Goal: Navigation & Orientation: Find specific page/section

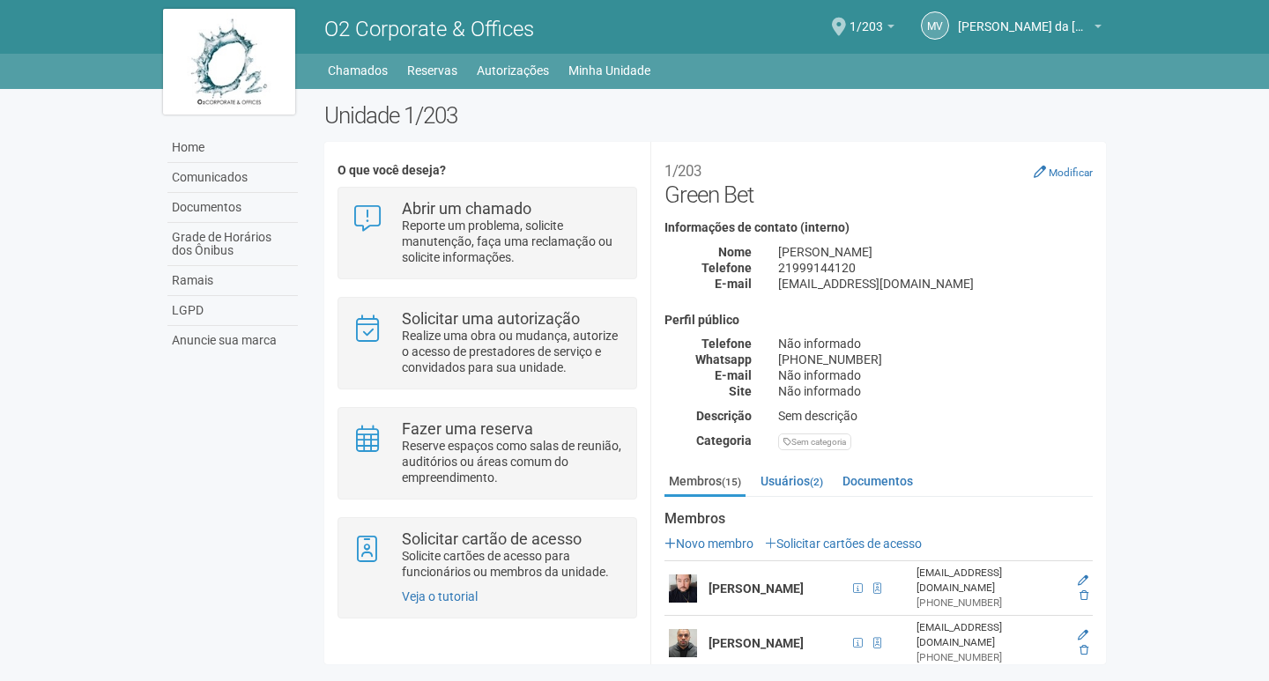
click at [962, 426] on div "Perfil público Telefone Não informado Whatsapp [PHONE_NUMBER] E-mail Não inform…" at bounding box center [878, 382] width 428 height 137
drag, startPoint x: 958, startPoint y: 466, endPoint x: 964, endPoint y: 323, distance: 142.8
click at [964, 323] on div "1/203 Green Bet Modificar Informações de contato (interno) Nome [PERSON_NAME] T…" at bounding box center [878, 311] width 428 height 313
click at [1035, 367] on div "Não informado" at bounding box center [935, 375] width 341 height 16
click at [508, 74] on link "Autorizações" at bounding box center [513, 70] width 72 height 25
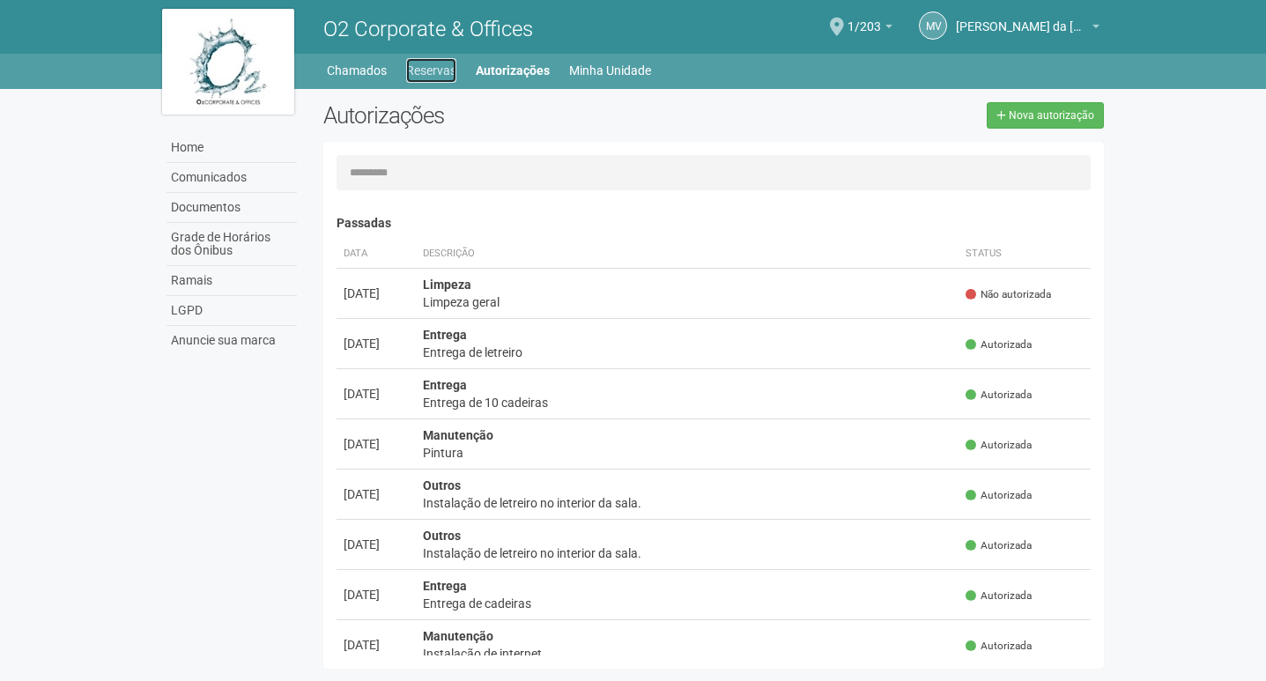
click at [418, 71] on link "Reservas" at bounding box center [431, 70] width 50 height 25
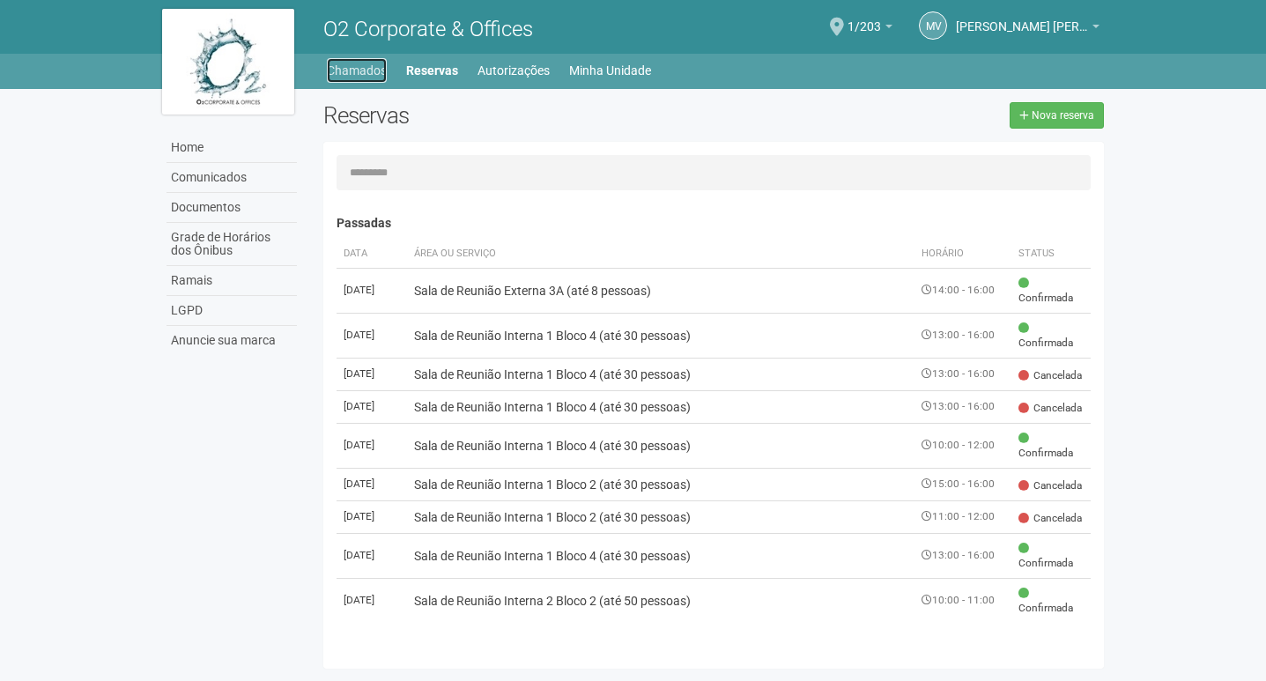
click at [341, 70] on link "Chamados" at bounding box center [357, 70] width 60 height 25
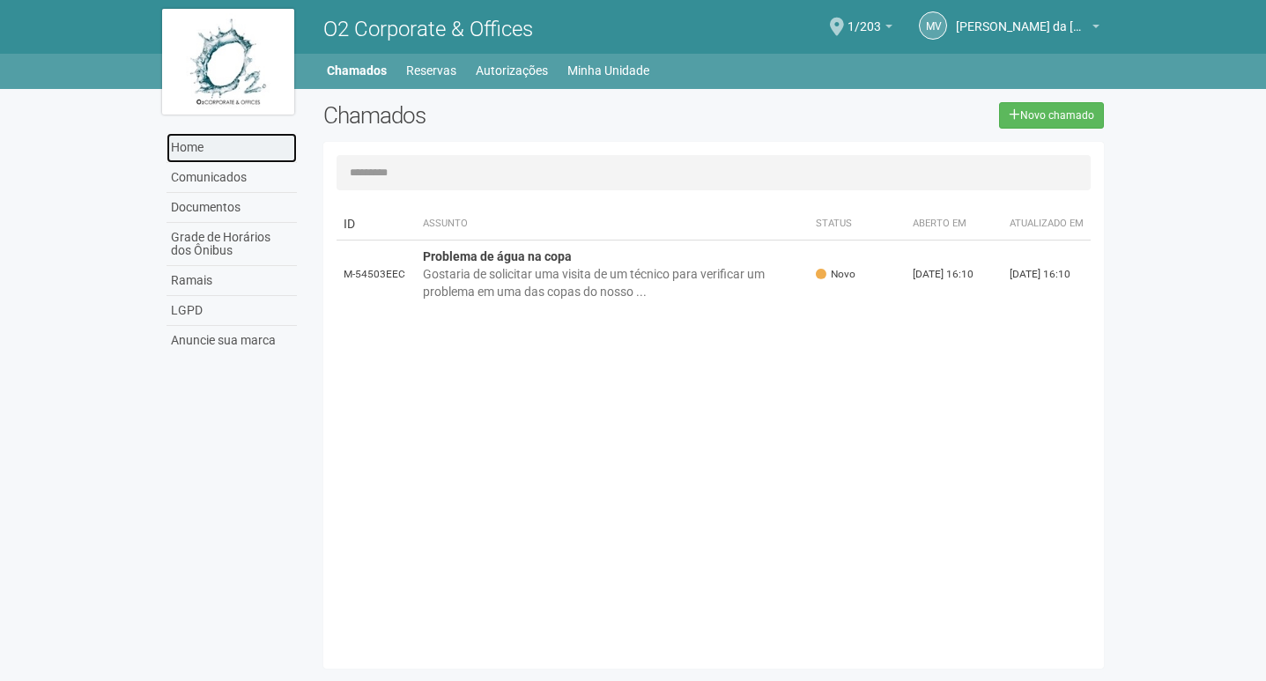
click at [225, 157] on link "Home" at bounding box center [232, 148] width 130 height 30
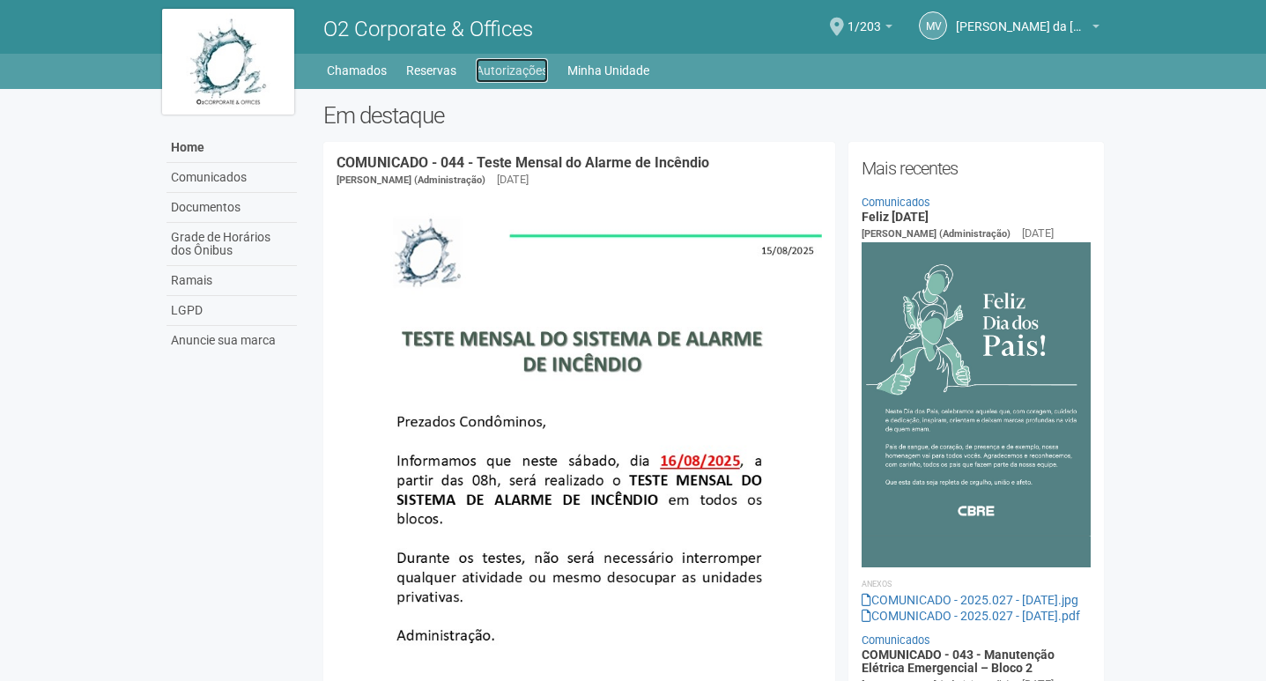
click at [514, 63] on link "Autorizações" at bounding box center [512, 70] width 72 height 25
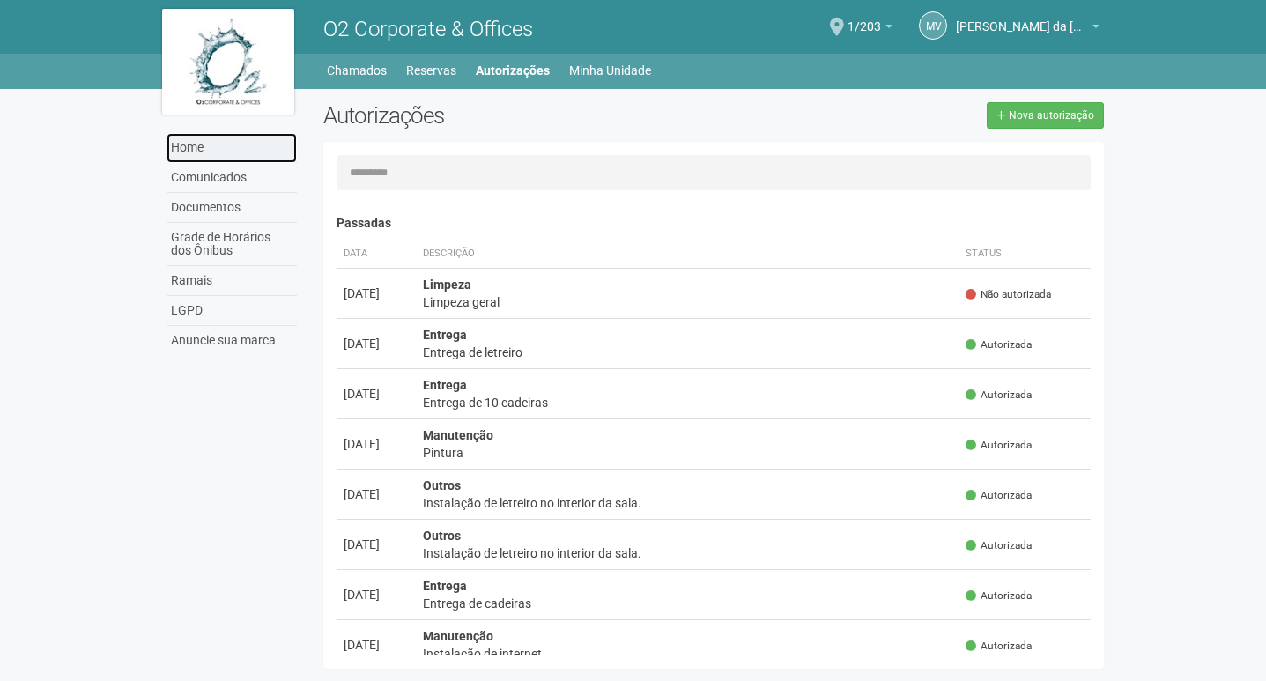
click at [222, 154] on link "Home" at bounding box center [232, 148] width 130 height 30
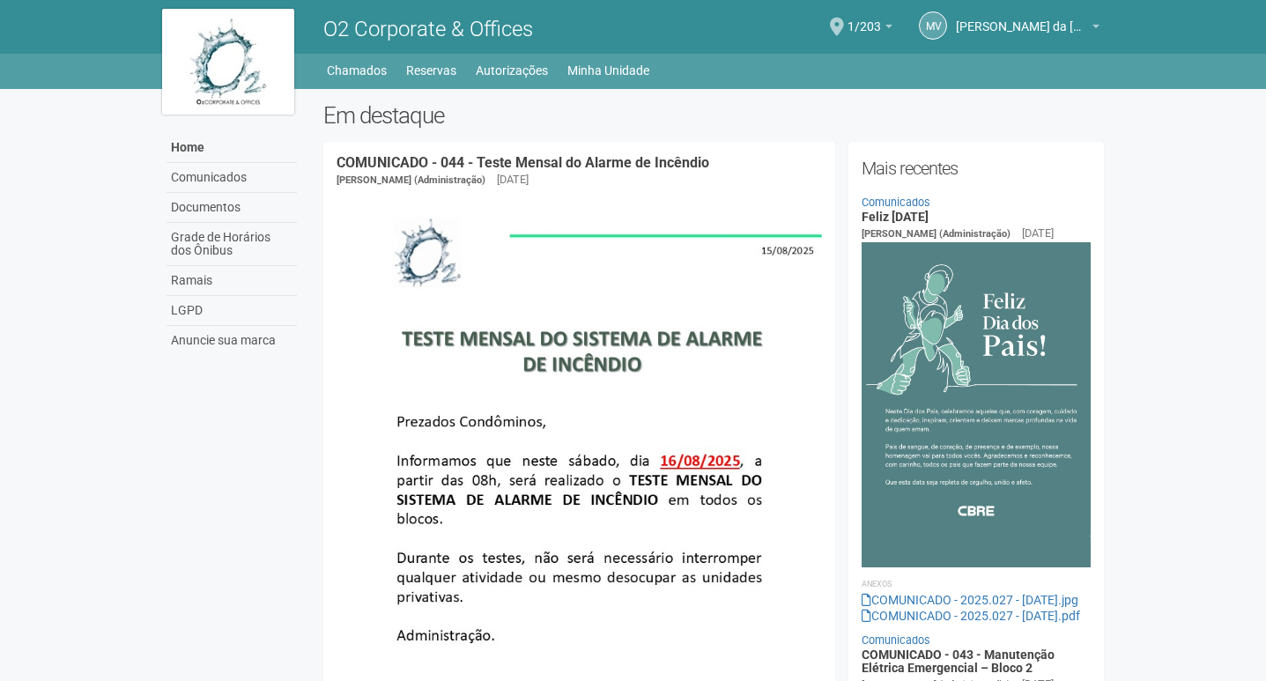
click at [1000, 38] on div "MV [PERSON_NAME] [PERSON_NAME] [EMAIL_ADDRESS][DOMAIN_NAME] Meu perfil Alterar …" at bounding box center [995, 28] width 207 height 51
click at [1015, 27] on span "[PERSON_NAME] da [PERSON_NAME]" at bounding box center [1022, 18] width 132 height 31
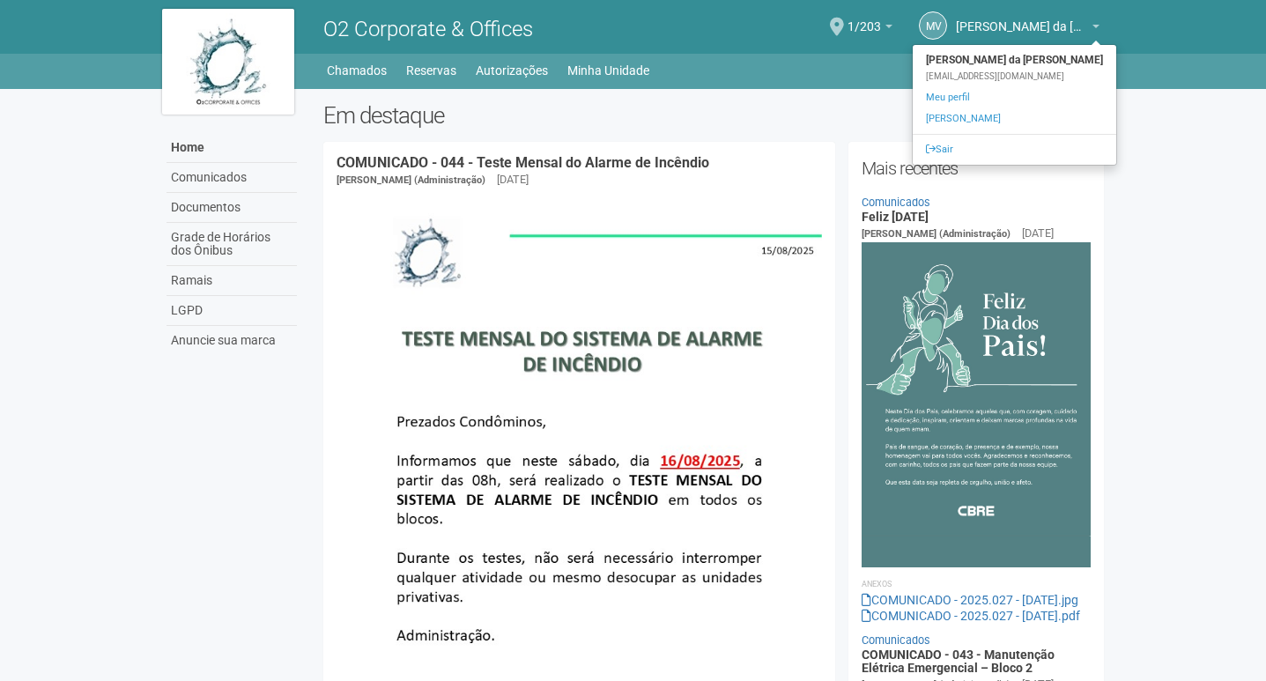
click at [576, 188] on div "COMUNICADO - 044 - Teste Mensal do Alarme de Incêndio [PERSON_NAME] (Administra…" at bounding box center [579, 547] width 512 height 784
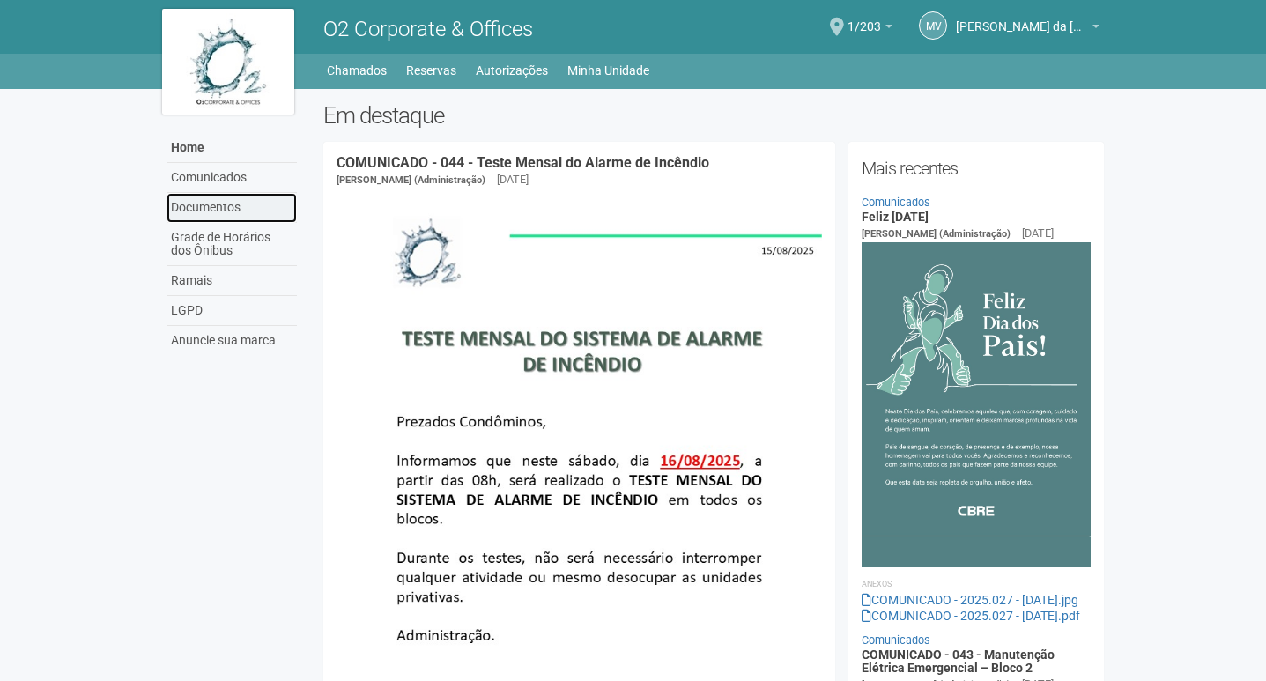
click at [220, 212] on link "Documentos" at bounding box center [232, 208] width 130 height 30
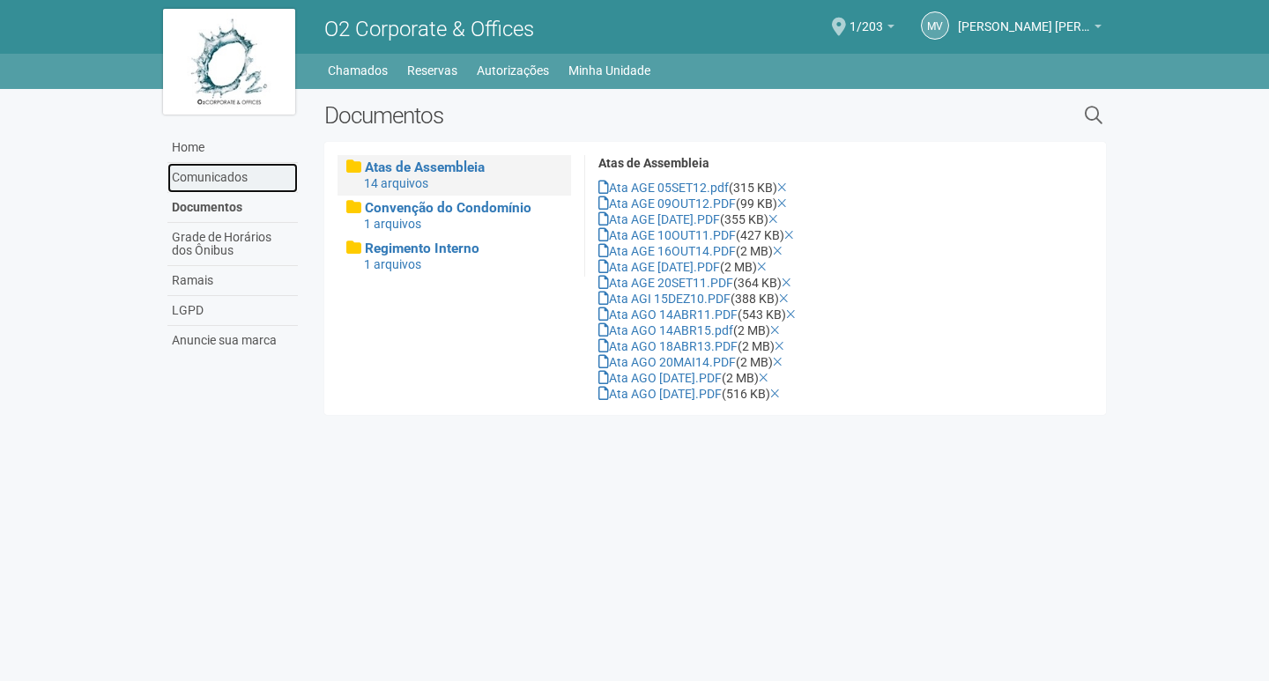
click at [227, 181] on link "Comunicados" at bounding box center [232, 178] width 130 height 30
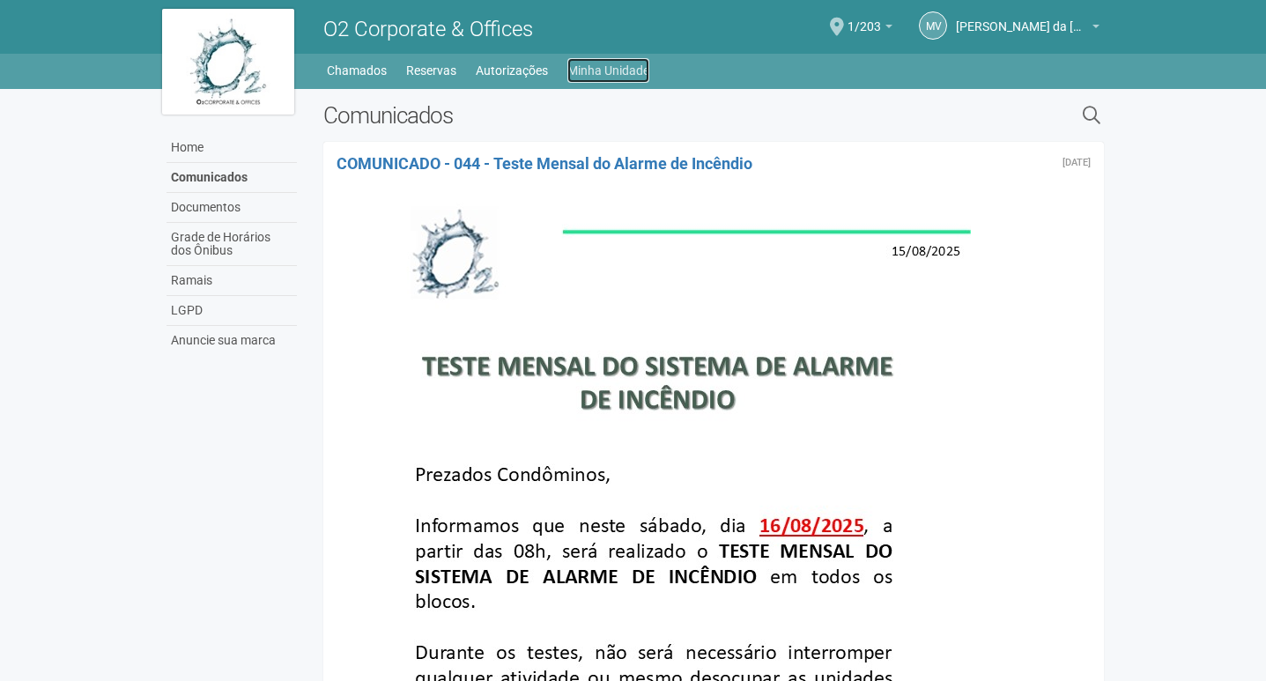
click at [615, 79] on link "Minha Unidade" at bounding box center [608, 70] width 82 height 25
